Goal: Task Accomplishment & Management: Manage account settings

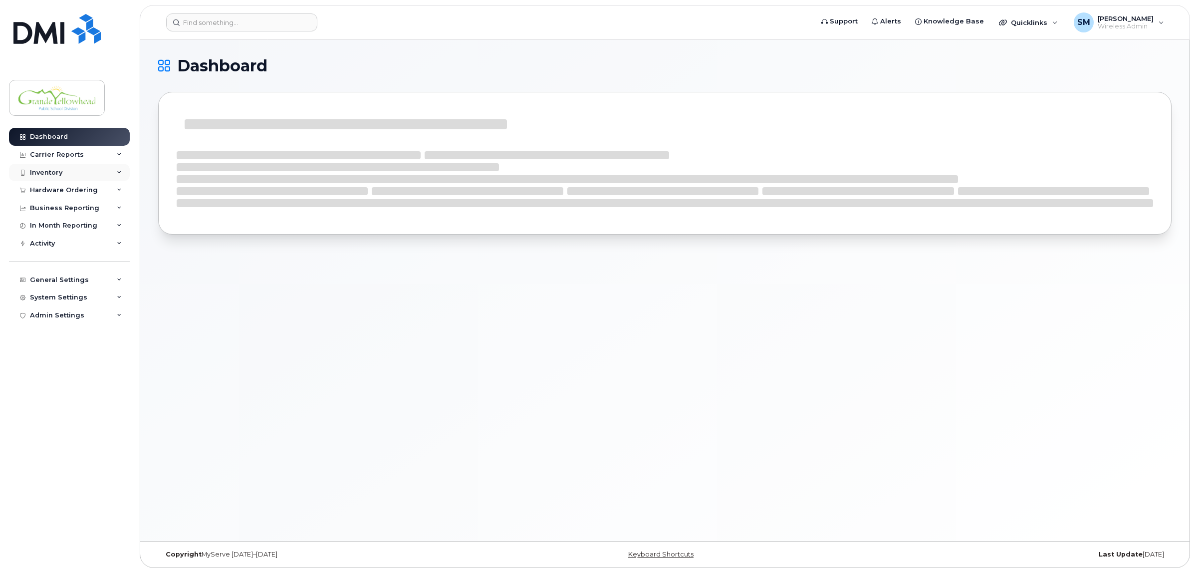
click at [66, 171] on div "Inventory" at bounding box center [69, 173] width 121 height 18
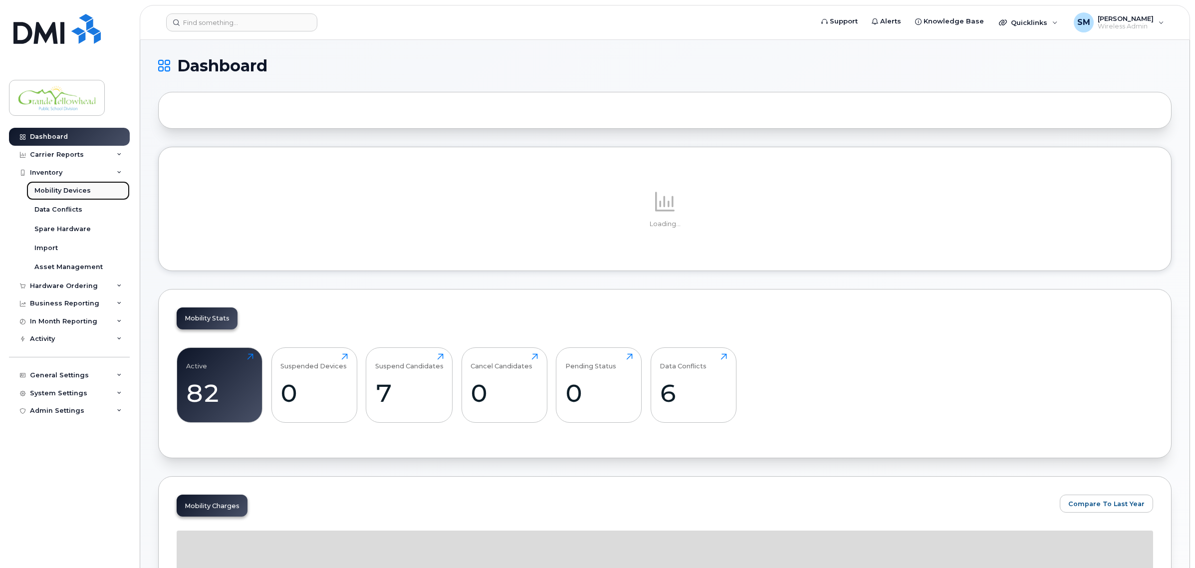
click at [68, 191] on div "Mobility Devices" at bounding box center [62, 190] width 56 height 9
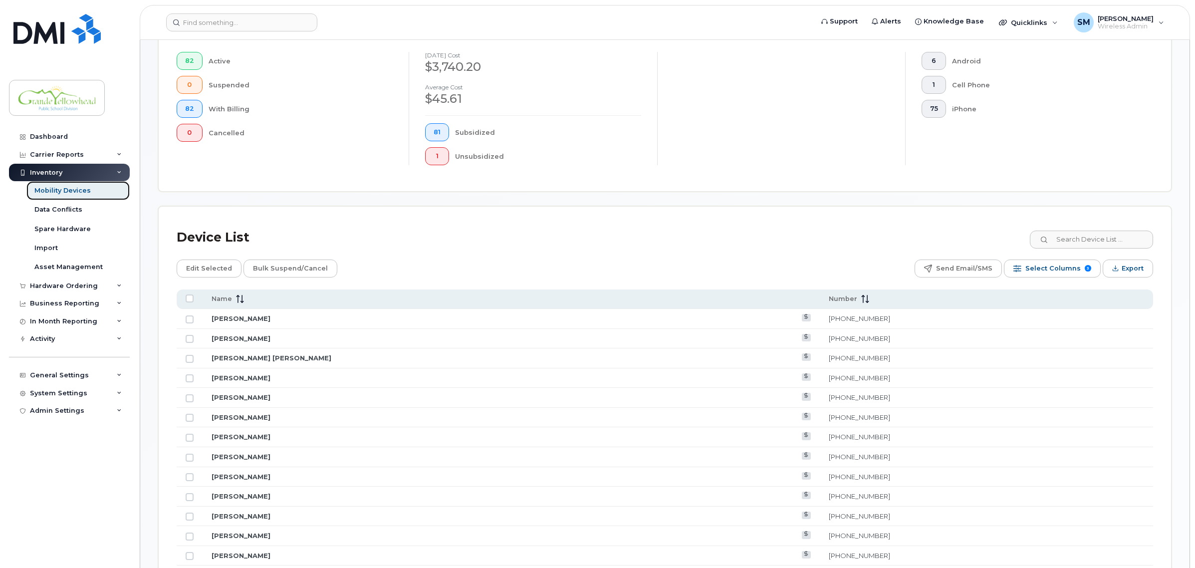
scroll to position [312, 0]
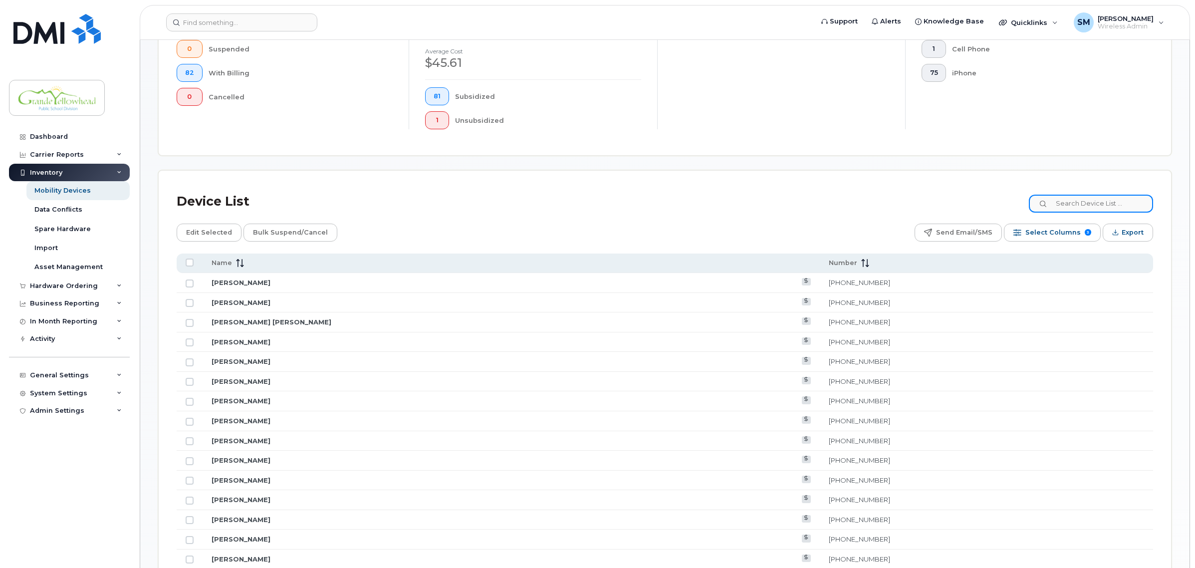
click at [1083, 204] on input at bounding box center [1091, 204] width 124 height 18
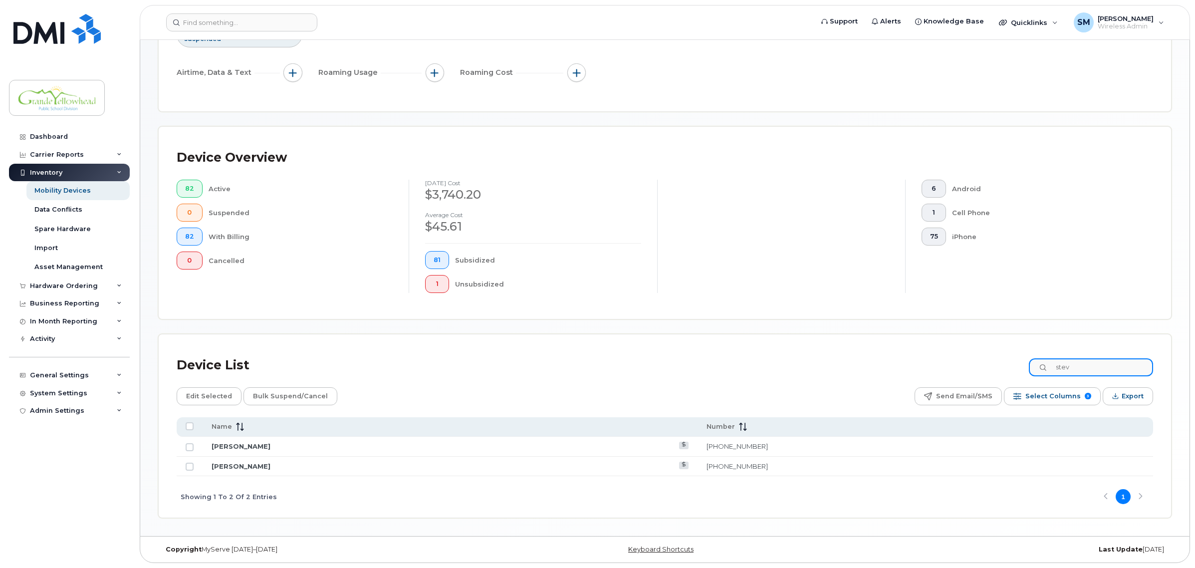
scroll to position [149, 0]
type input "stev"
click at [237, 444] on link "[PERSON_NAME]" at bounding box center [241, 446] width 59 height 8
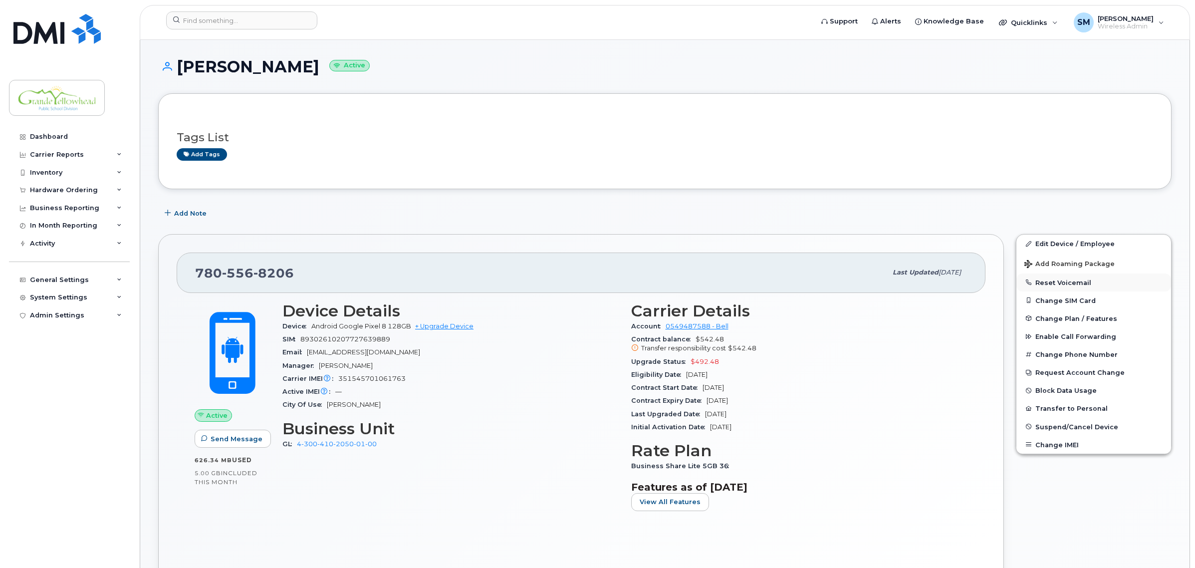
click at [1052, 281] on button "Reset Voicemail" at bounding box center [1094, 282] width 155 height 18
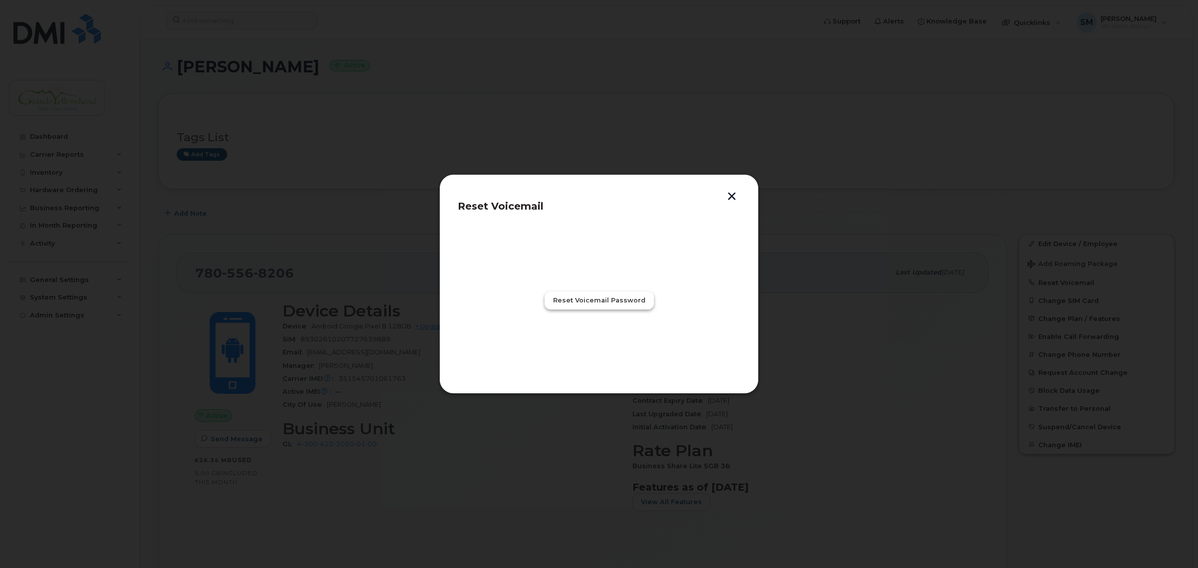
click at [585, 297] on span "Reset Voicemail Password" at bounding box center [599, 299] width 92 height 9
click at [602, 348] on span "Close" at bounding box center [599, 343] width 20 height 9
